Goal: Check status

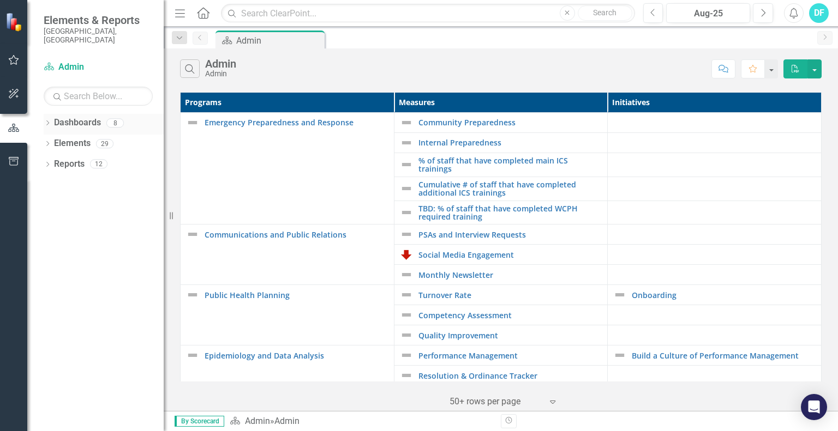
click at [46, 121] on icon "Dropdown" at bounding box center [48, 124] width 8 height 6
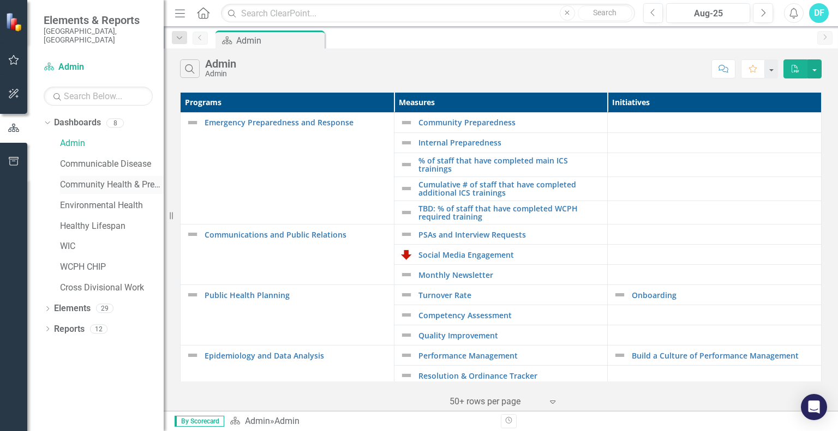
click at [100, 184] on div "Community Health & Prevention" at bounding box center [112, 185] width 104 height 18
click at [94, 179] on link "Community Health & Prevention" at bounding box center [112, 185] width 104 height 13
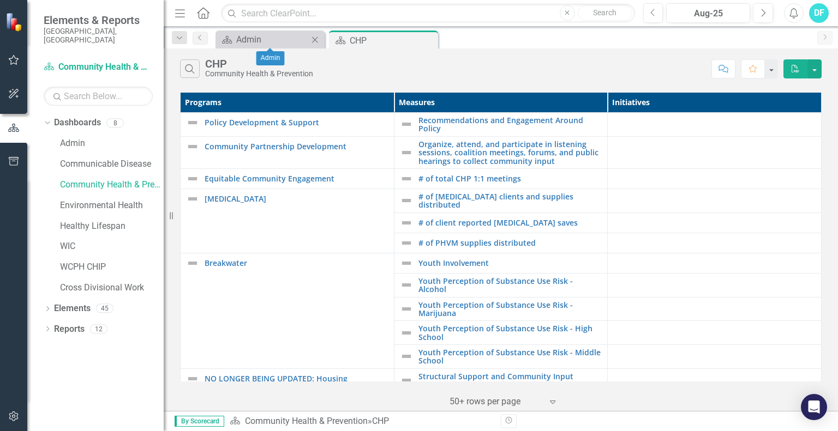
click at [314, 37] on icon "Close" at bounding box center [314, 39] width 11 height 9
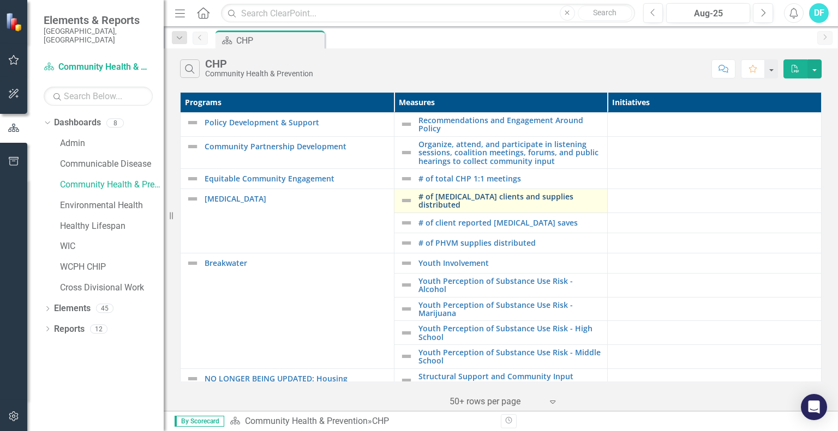
click at [461, 197] on link "# of [MEDICAL_DATA] clients and supplies distributed" at bounding box center [510, 200] width 184 height 17
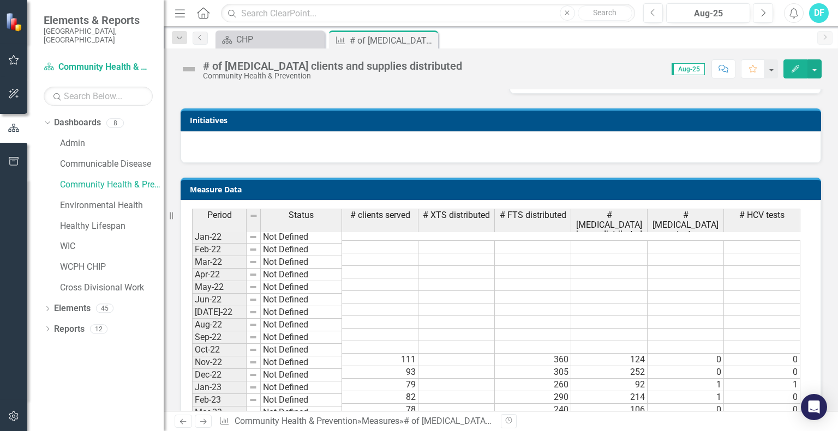
scroll to position [382, 0]
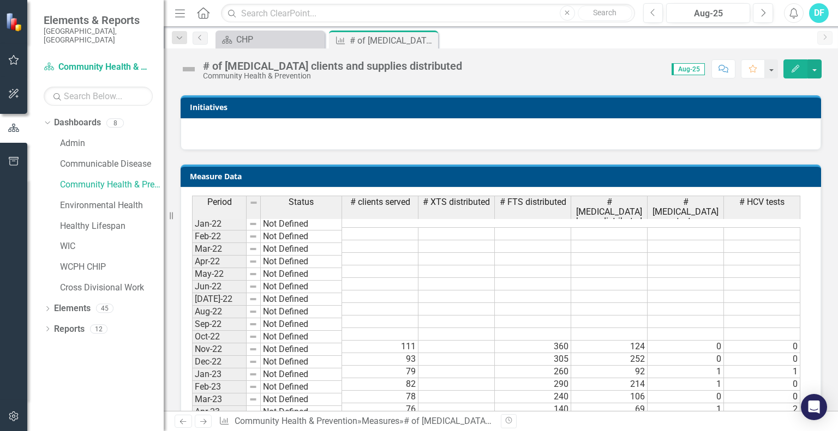
click at [692, 207] on th "# [MEDICAL_DATA] tests" at bounding box center [685, 212] width 76 height 32
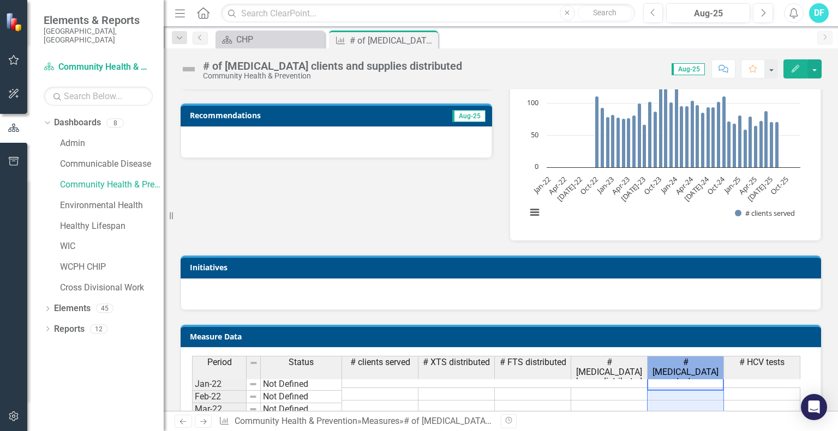
scroll to position [109, 0]
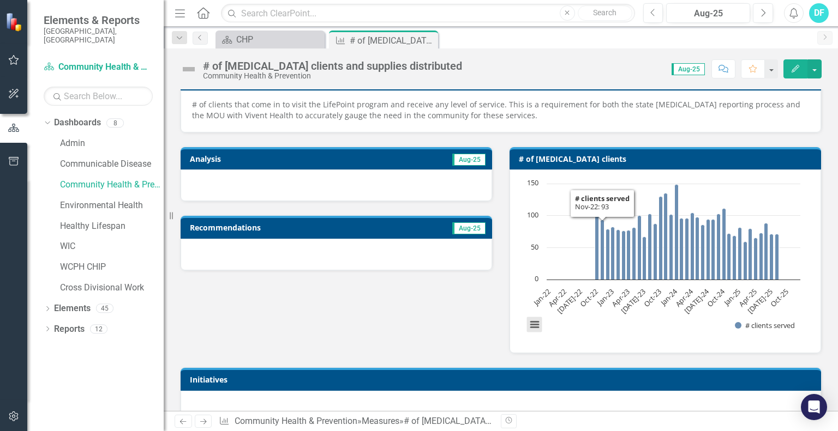
click at [527, 324] on button "View chart menu, Chart" at bounding box center [534, 324] width 15 height 15
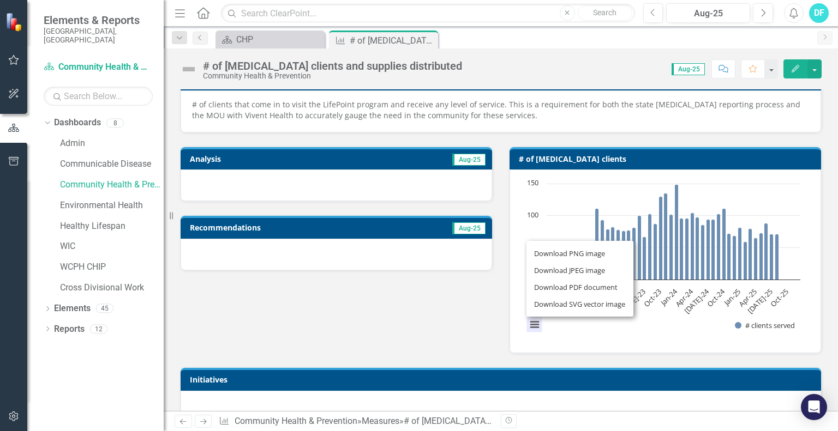
click at [444, 310] on div "Analysis Aug-25 Recommendations Aug-25 # of [MEDICAL_DATA] clients Chart Bar ch…" at bounding box center [501, 243] width 658 height 221
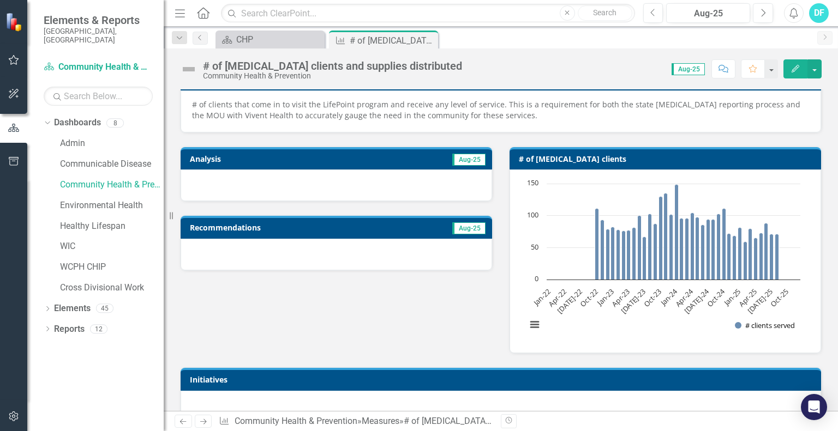
click at [734, 324] on button "Show # clients served" at bounding box center [764, 326] width 61 height 10
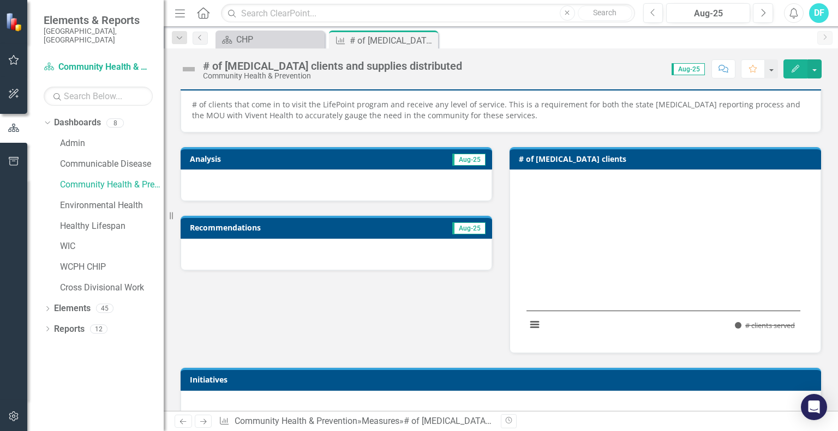
click at [734, 324] on button "Show # clients served" at bounding box center [764, 326] width 61 height 10
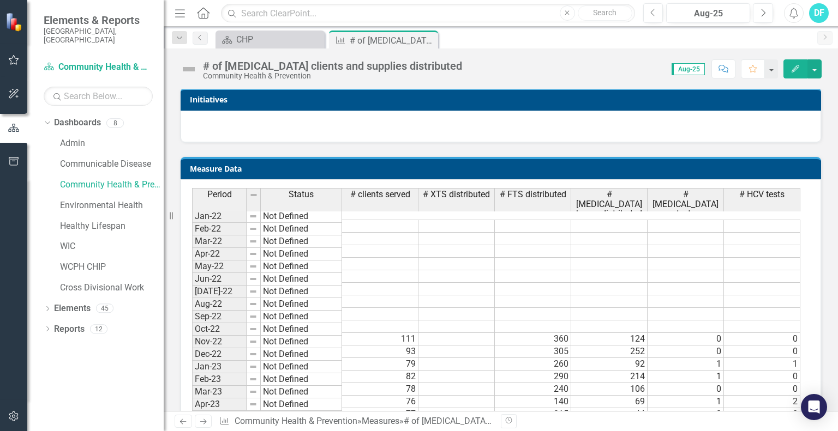
scroll to position [491, 0]
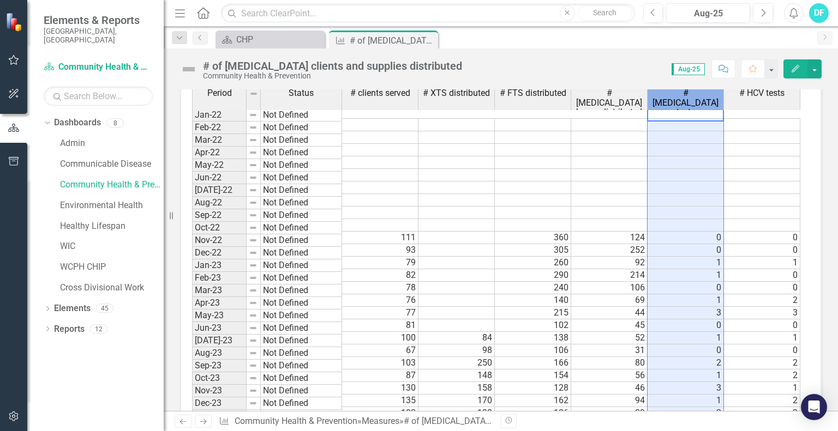
drag, startPoint x: 673, startPoint y: 105, endPoint x: 710, endPoint y: 377, distance: 274.0
click at [697, 381] on div "Period Status # clients served # XTS distributed # FTS distributed # [MEDICAL_D…" at bounding box center [497, 399] width 610 height 624
click at [745, 95] on span "# HCV tests" at bounding box center [761, 93] width 45 height 10
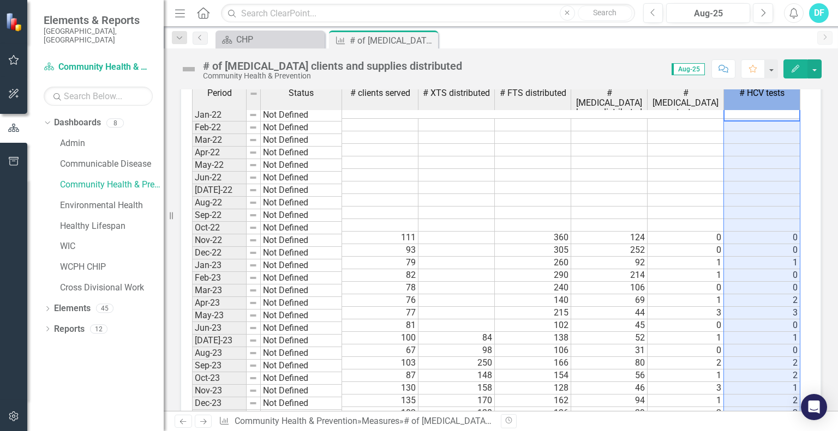
click at [690, 232] on td "0" at bounding box center [685, 238] width 76 height 13
